Goal: Task Accomplishment & Management: Use online tool/utility

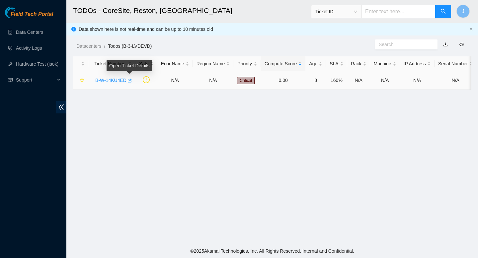
click at [130, 82] on icon "button" at bounding box center [129, 80] width 5 height 5
click at [131, 80] on icon "button" at bounding box center [130, 81] width 4 height 4
click at [40, 31] on link "Data Centers" at bounding box center [29, 32] width 27 height 5
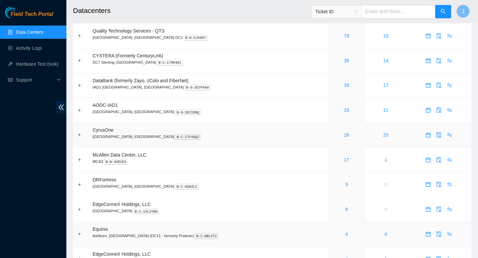
scroll to position [4, 0]
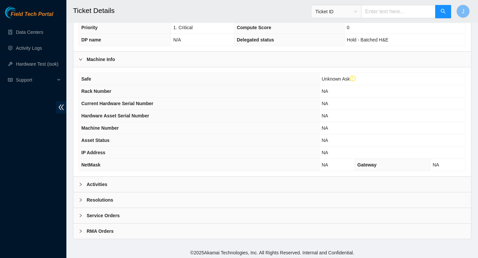
scroll to position [176, 0]
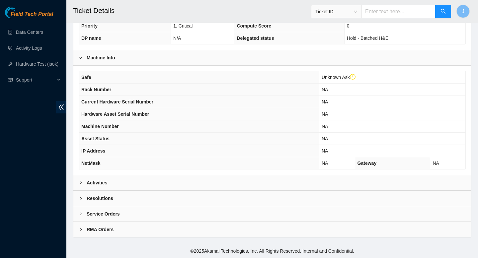
click at [258, 184] on div "Activities" at bounding box center [272, 182] width 398 height 15
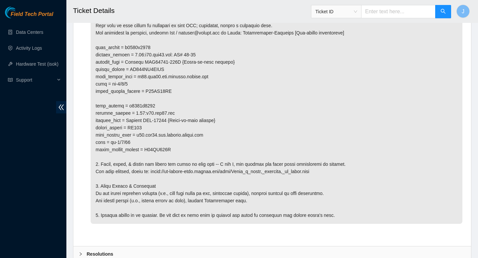
scroll to position [383, 0]
click at [396, 186] on p at bounding box center [277, 108] width 372 height 229
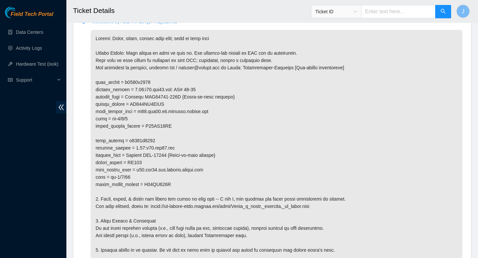
scroll to position [349, 0]
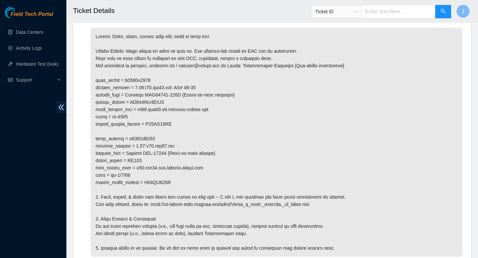
click at [267, 148] on p at bounding box center [277, 142] width 372 height 229
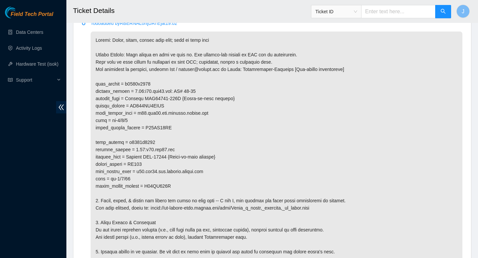
scroll to position [347, 0]
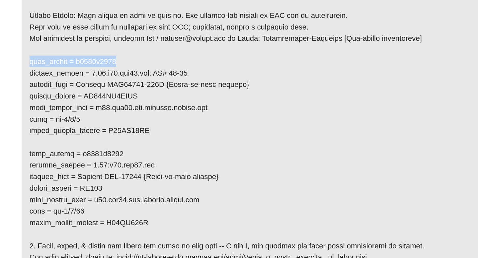
drag, startPoint x: 96, startPoint y: 89, endPoint x: 177, endPoint y: 91, distance: 80.6
click at [177, 91] on p at bounding box center [277, 144] width 372 height 229
click at [151, 98] on p at bounding box center [277, 144] width 372 height 229
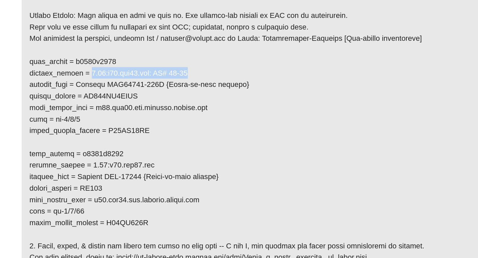
drag, startPoint x: 138, startPoint y: 98, endPoint x: 218, endPoint y: 99, distance: 80.0
click at [218, 99] on p at bounding box center [277, 144] width 372 height 229
click at [197, 100] on p at bounding box center [277, 144] width 372 height 229
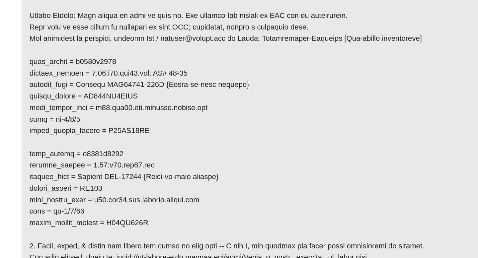
click at [157, 112] on p at bounding box center [277, 144] width 372 height 229
click at [149, 120] on p at bounding box center [277, 144] width 372 height 229
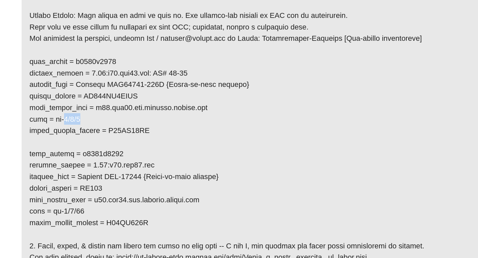
drag, startPoint x: 116, startPoint y: 127, endPoint x: 129, endPoint y: 129, distance: 12.7
click at [129, 129] on p at bounding box center [277, 144] width 372 height 229
click at [147, 133] on p at bounding box center [277, 144] width 372 height 229
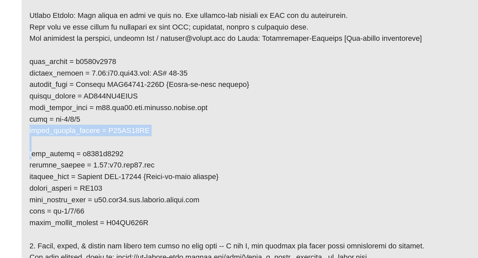
click at [147, 133] on p at bounding box center [277, 144] width 372 height 229
click at [148, 133] on p at bounding box center [277, 144] width 372 height 229
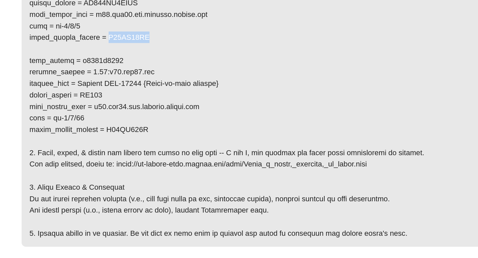
scroll to position [356, 0]
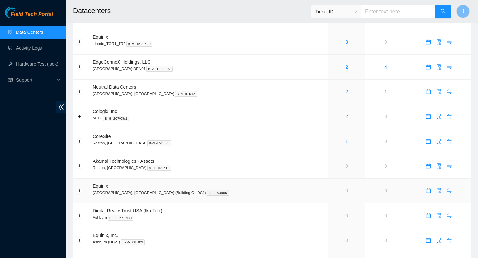
scroll to position [312, 0]
click at [345, 119] on link "2" at bounding box center [346, 116] width 3 height 5
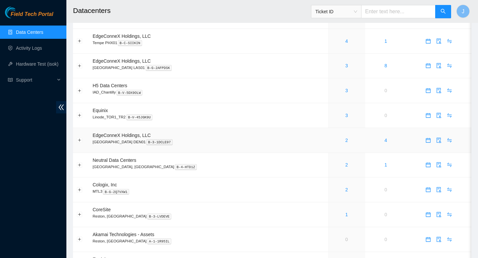
scroll to position [240, 0]
click at [345, 192] on link "2" at bounding box center [346, 188] width 3 height 5
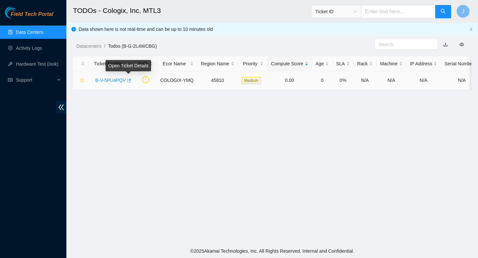
click at [130, 81] on icon "button" at bounding box center [128, 80] width 5 height 5
click at [401, 13] on input "text" at bounding box center [398, 11] width 74 height 13
paste input "C20-008"
type input "C20-008"
click at [350, 18] on span "Ticket ID" at bounding box center [336, 11] width 50 height 13
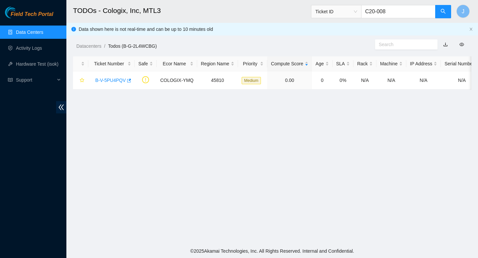
click at [350, 13] on span "Ticket ID" at bounding box center [336, 12] width 42 height 10
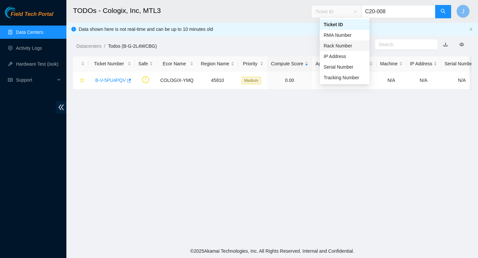
click at [339, 44] on div "Rack Number" at bounding box center [345, 45] width 42 height 7
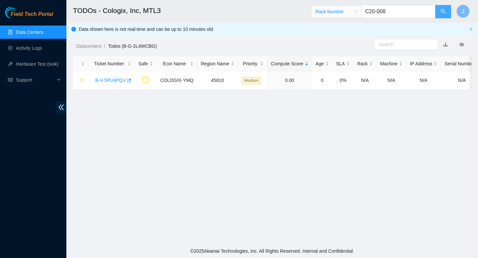
click at [444, 10] on icon "search" at bounding box center [442, 11] width 5 height 5
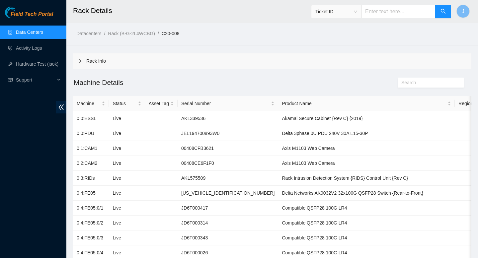
click at [31, 34] on link "Data Centers" at bounding box center [29, 32] width 27 height 5
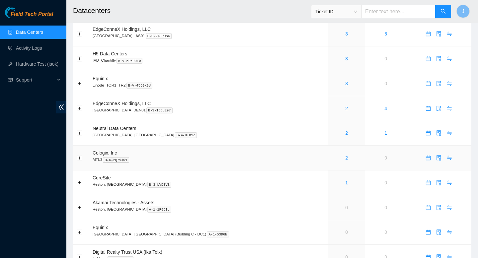
scroll to position [273, 0]
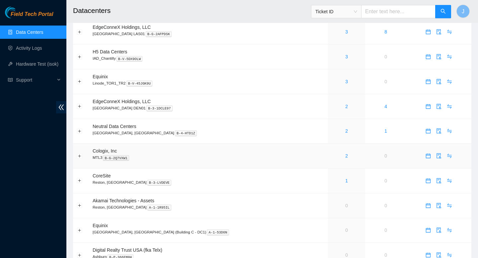
click at [328, 165] on td "2" at bounding box center [346, 156] width 37 height 25
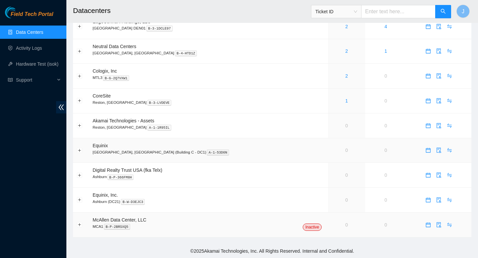
scroll to position [348, 0]
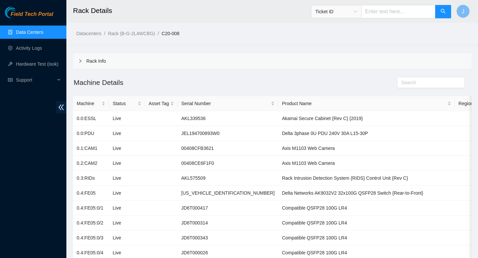
click at [43, 34] on link "Data Centers" at bounding box center [29, 32] width 27 height 5
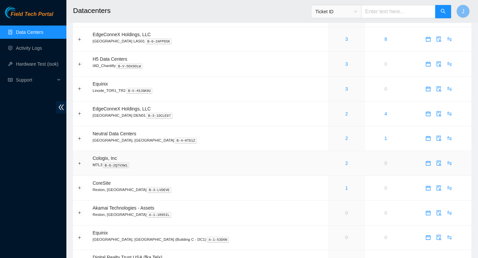
scroll to position [266, 0]
click at [425, 165] on icon "calendar" at bounding box center [427, 162] width 5 height 5
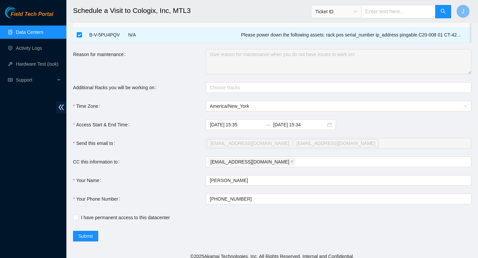
scroll to position [37, 0]
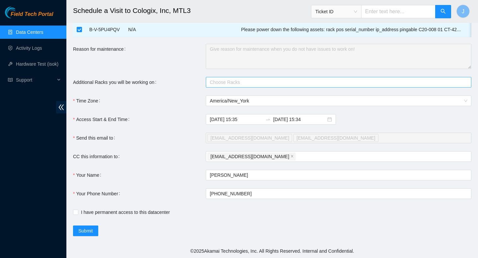
click at [254, 87] on div "Choose Racks" at bounding box center [338, 82] width 265 height 11
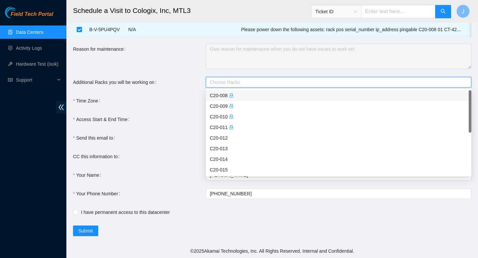
click at [214, 96] on div "C20-008" at bounding box center [338, 95] width 257 height 7
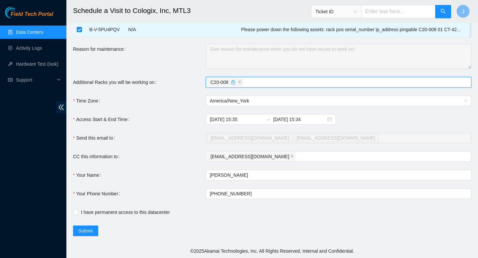
scroll to position [0, 0]
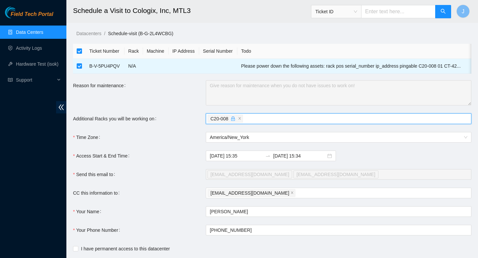
click at [80, 51] on input "checkbox" at bounding box center [79, 50] width 5 height 5
checkbox input "false"
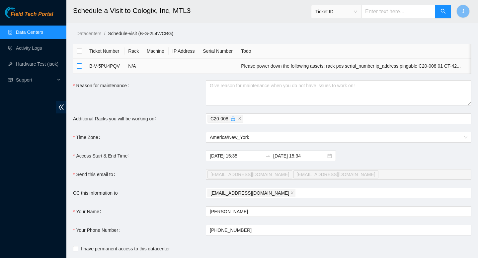
click at [78, 68] on input "checkbox" at bounding box center [79, 65] width 5 height 5
checkbox input "true"
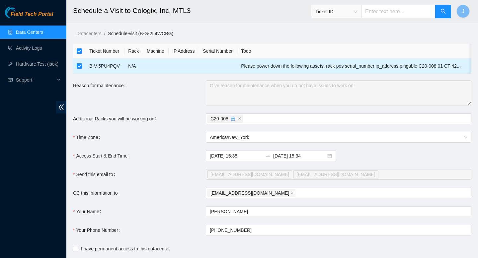
click at [78, 68] on input "checkbox" at bounding box center [79, 65] width 5 height 5
checkbox input "false"
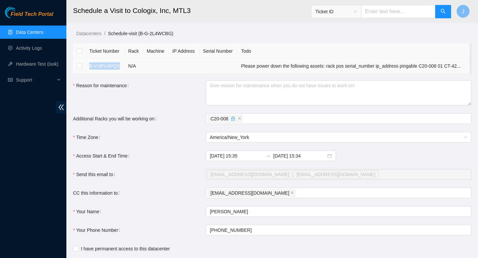
drag, startPoint x: 121, startPoint y: 65, endPoint x: 90, endPoint y: 66, distance: 31.2
click at [90, 66] on td "B-V-5PU4PQV" at bounding box center [105, 66] width 39 height 15
copy td "B-V-5PU4PQV"
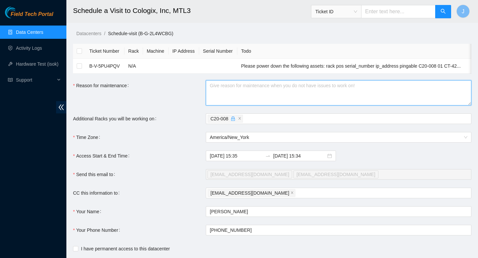
click at [212, 85] on textarea "Reason for maintenance" at bounding box center [338, 92] width 265 height 25
paste textarea "B-V-5PU4PQV"
type textarea "B-V-5PU4PQV"
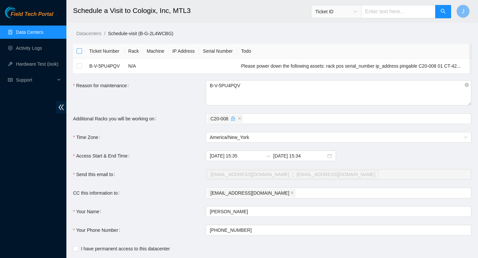
click at [77, 51] on input "checkbox" at bounding box center [79, 50] width 5 height 5
checkbox input "true"
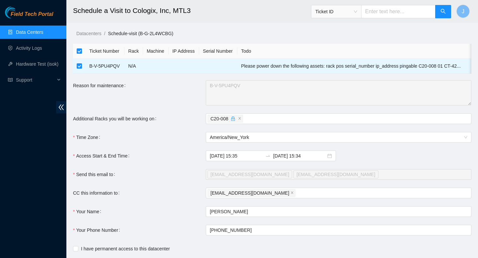
click at [24, 33] on link "Data Centers" at bounding box center [29, 32] width 27 height 5
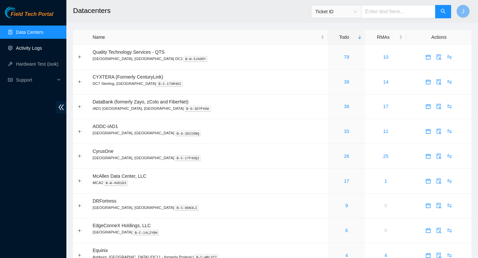
click at [35, 47] on link "Activity Logs" at bounding box center [29, 47] width 26 height 5
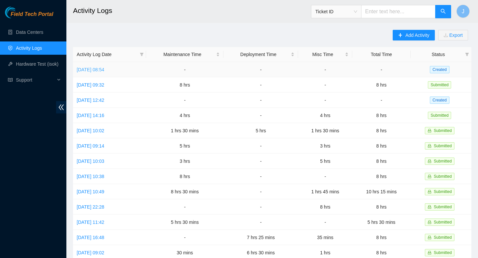
click at [104, 69] on link "Fri, 05 Sep 2025 08:54" at bounding box center [91, 69] width 28 height 5
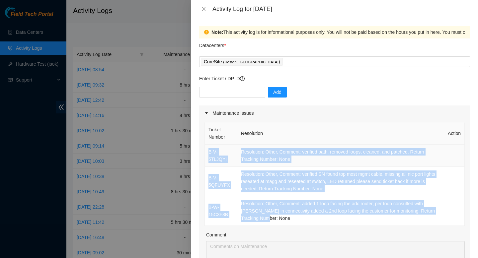
drag, startPoint x: 277, startPoint y: 219, endPoint x: 208, endPoint y: 149, distance: 98.3
click at [208, 149] on tbody "B-V-5TLJQYI Resolution: Other, Comment: verified path, removed loops, cleaned, …" at bounding box center [335, 185] width 260 height 81
copy tbody "B-V-5TLJQYI Resolution: Other, Comment: verified path, removed loops, cleaned, …"
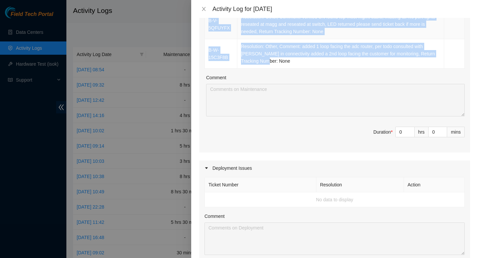
scroll to position [162, 0]
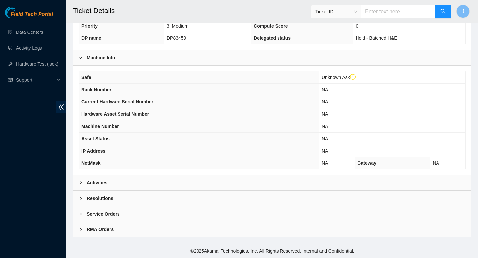
scroll to position [205, 0]
click at [151, 187] on div "Activities" at bounding box center [272, 182] width 398 height 15
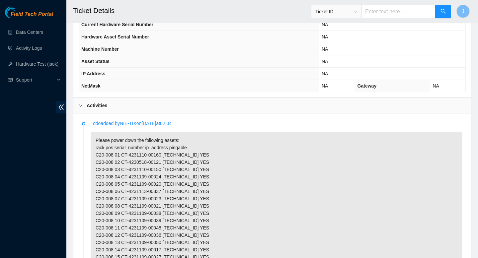
scroll to position [276, 0]
drag, startPoint x: 115, startPoint y: 168, endPoint x: 89, endPoint y: 168, distance: 25.6
click at [89, 168] on li "Todo added by NIE-TIX on [DATE] 02:04 Please power down the following assets: r…" at bounding box center [272, 203] width 380 height 165
copy p "C20-008"
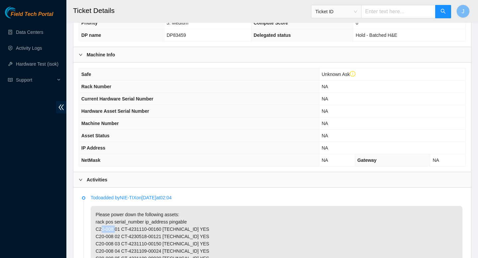
scroll to position [204, 0]
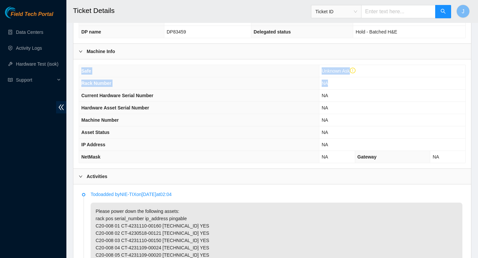
drag, startPoint x: 337, startPoint y: 89, endPoint x: 345, endPoint y: 172, distance: 83.0
click at [345, 169] on div "Safe Unknown Ask Rack Number NA Current Hardware Serial Number NA Hardware Asse…" at bounding box center [272, 113] width 398 height 109
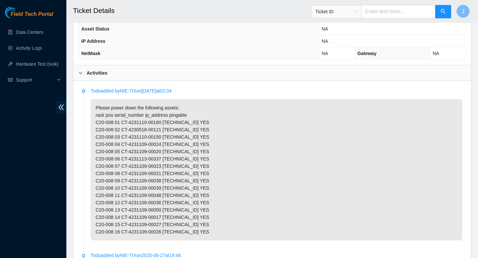
scroll to position [308, 0]
click at [156, 156] on p "Please power down the following assets: rack pos serial_number ip_address pinga…" at bounding box center [277, 168] width 372 height 141
click at [127, 94] on p "Todo added by NIE-TIX on [DATE] 02:04" at bounding box center [277, 89] width 372 height 7
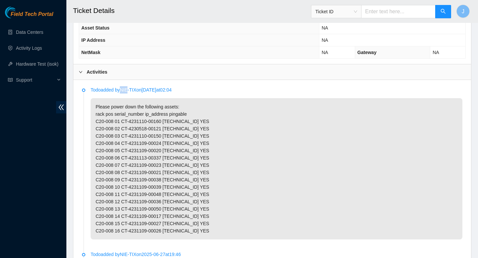
click at [127, 94] on p "Todo added by NIE-TIX on [DATE] 02:04" at bounding box center [277, 89] width 372 height 7
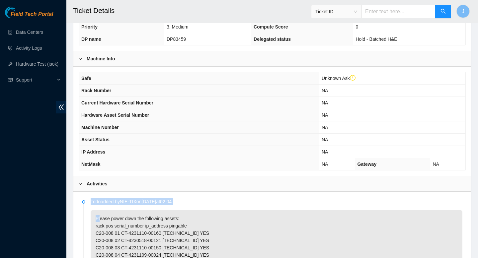
scroll to position [203, 0]
